Goal: Task Accomplishment & Management: Manage account settings

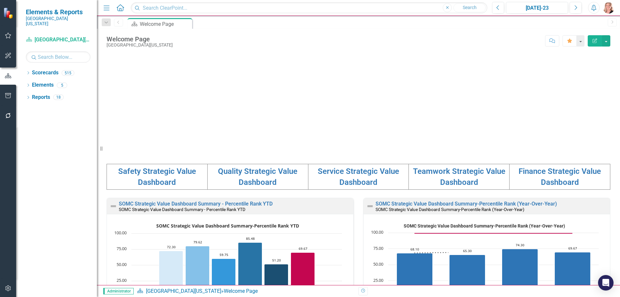
scroll to position [97, 0]
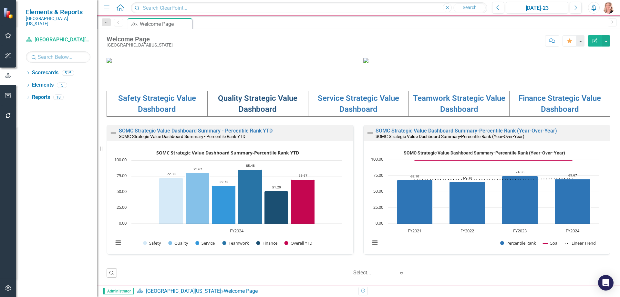
click at [247, 114] on link "Quality Strategic Value Dashboard" at bounding box center [257, 104] width 79 height 20
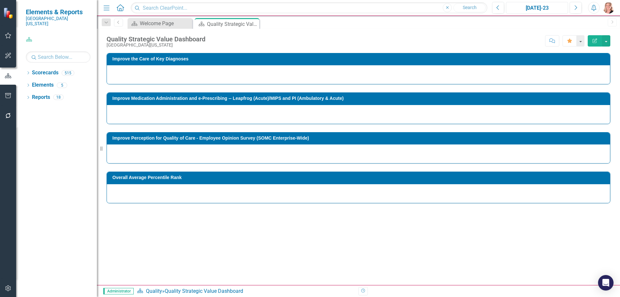
click at [547, 8] on div "[DATE]-23" at bounding box center [536, 8] width 57 height 8
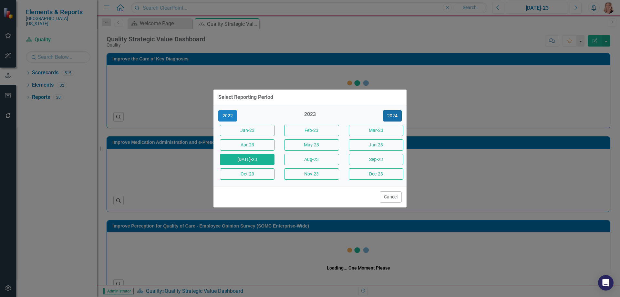
click at [393, 117] on button "2024" at bounding box center [392, 115] width 19 height 11
click at [391, 112] on button "2025" at bounding box center [392, 115] width 19 height 11
click at [232, 161] on button "[DATE]-25" at bounding box center [247, 159] width 55 height 11
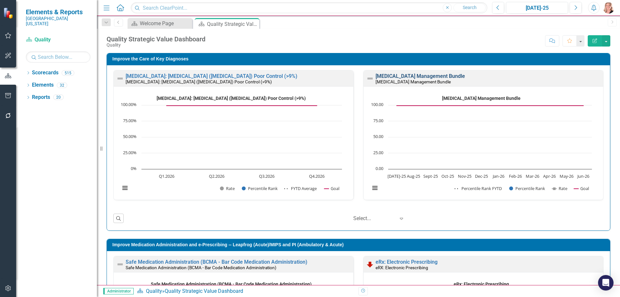
click at [406, 76] on link "[MEDICAL_DATA] Management Bundle" at bounding box center [420, 76] width 89 height 6
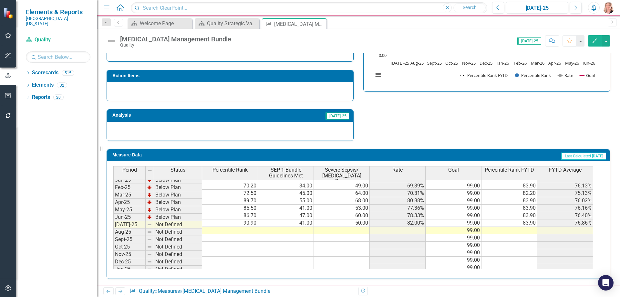
scroll to position [258, 0]
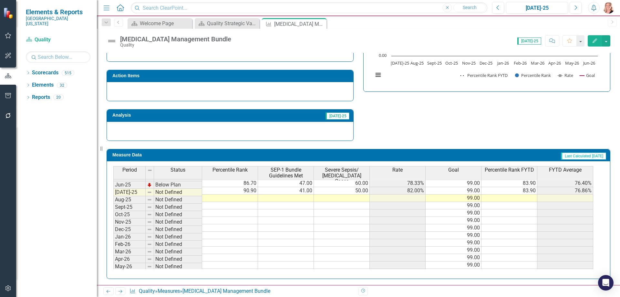
click at [254, 192] on tbody "Nov-23 Below Plan 60.50 28.00 43.00 65.12% 99.00 57.06% Dec-23 Below Plan 35.20…" at bounding box center [353, 165] width 480 height 238
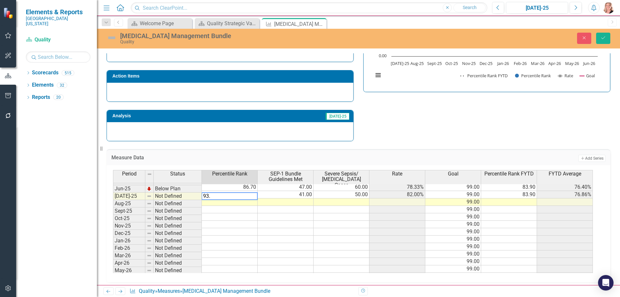
type textarea "93.4"
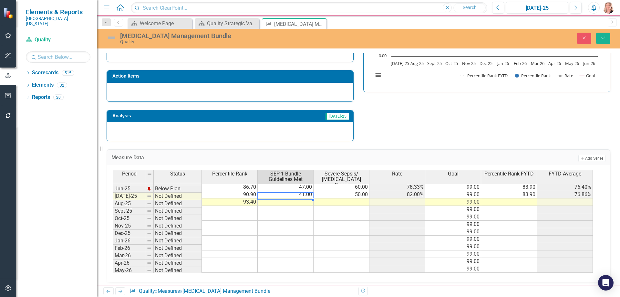
click at [280, 198] on td at bounding box center [286, 201] width 56 height 7
type textarea "30"
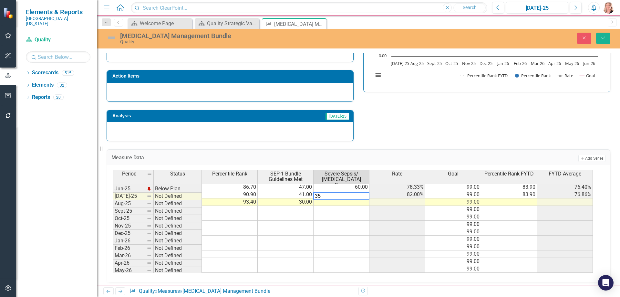
type textarea "35"
click at [497, 198] on td at bounding box center [509, 201] width 56 height 7
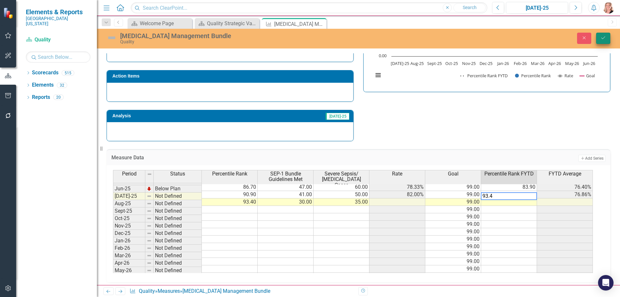
type textarea "93.4"
click at [601, 39] on icon "Save" at bounding box center [603, 38] width 6 height 5
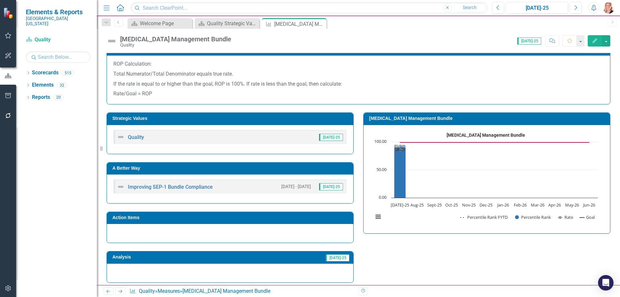
scroll to position [161, 0]
